Goal: Task Accomplishment & Management: Complete application form

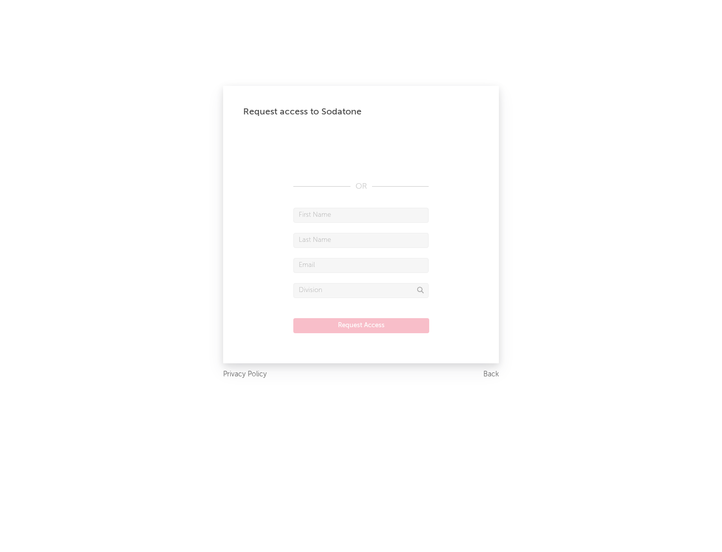
click at [361, 215] on input "text" at bounding box center [360, 215] width 135 height 15
type input "[PERSON_NAME]"
click at [361, 240] on input "text" at bounding box center [360, 240] width 135 height 15
type input "[PERSON_NAME]"
click at [361, 265] on input "text" at bounding box center [360, 265] width 135 height 15
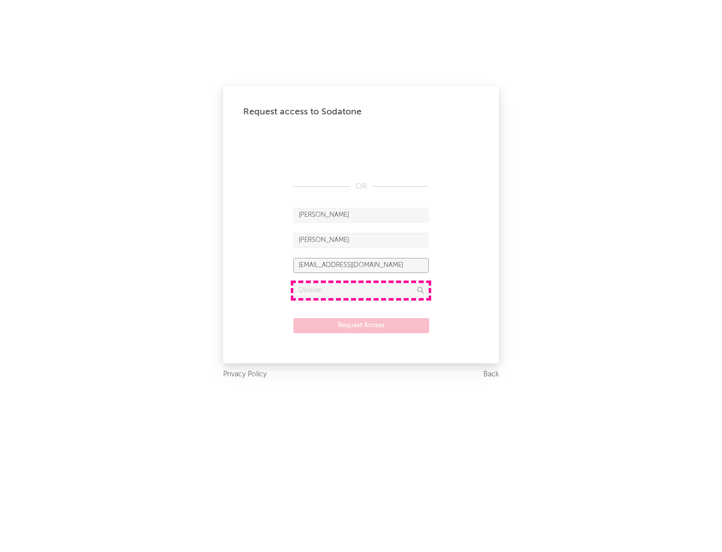
type input "[EMAIL_ADDRESS][DOMAIN_NAME]"
click at [361, 290] on input "text" at bounding box center [360, 290] width 135 height 15
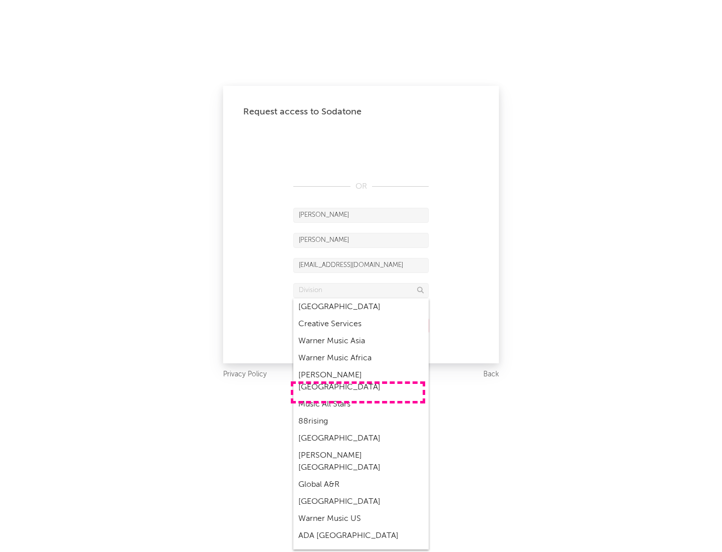
click at [358, 396] on div "Music All Stars" at bounding box center [360, 404] width 135 height 17
type input "Music All Stars"
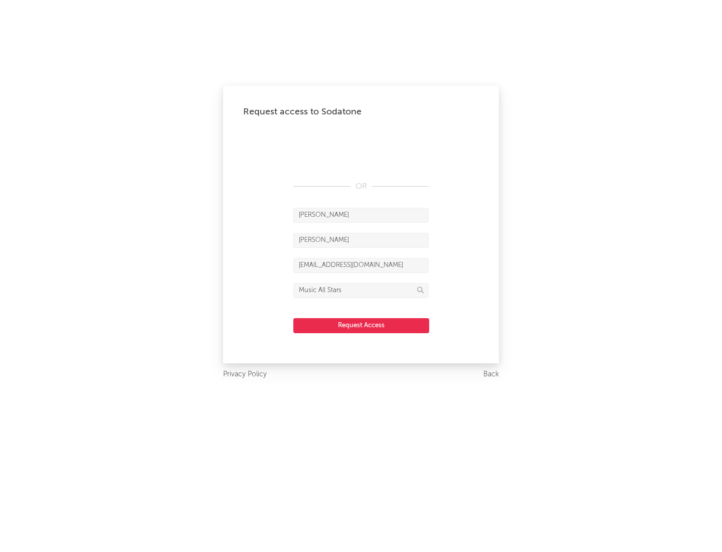
click at [361, 325] on button "Request Access" at bounding box center [361, 325] width 136 height 15
